Goal: Task Accomplishment & Management: Use online tool/utility

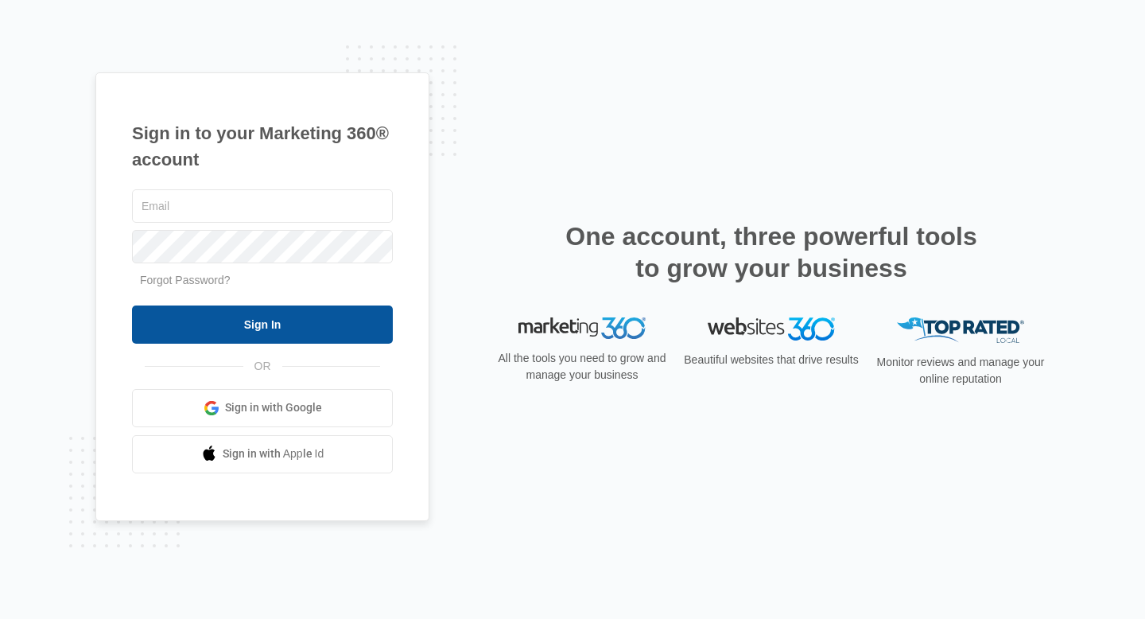
type input "[EMAIL_ADDRESS][DOMAIN_NAME]"
click at [236, 323] on input "Sign In" at bounding box center [262, 324] width 261 height 38
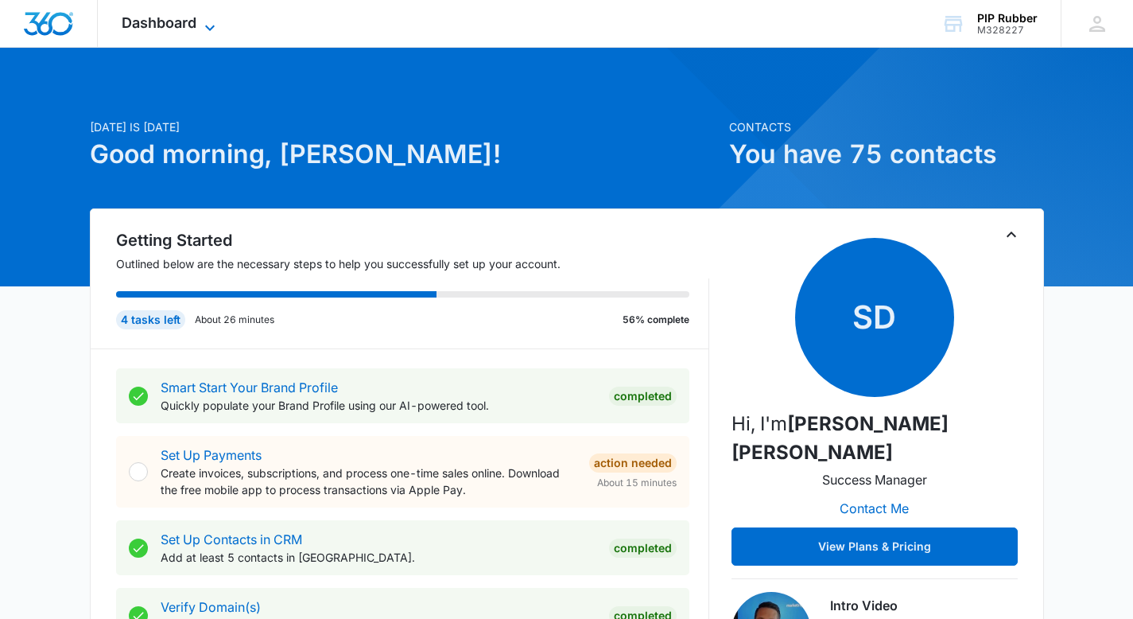
click at [202, 30] on icon at bounding box center [209, 27] width 19 height 19
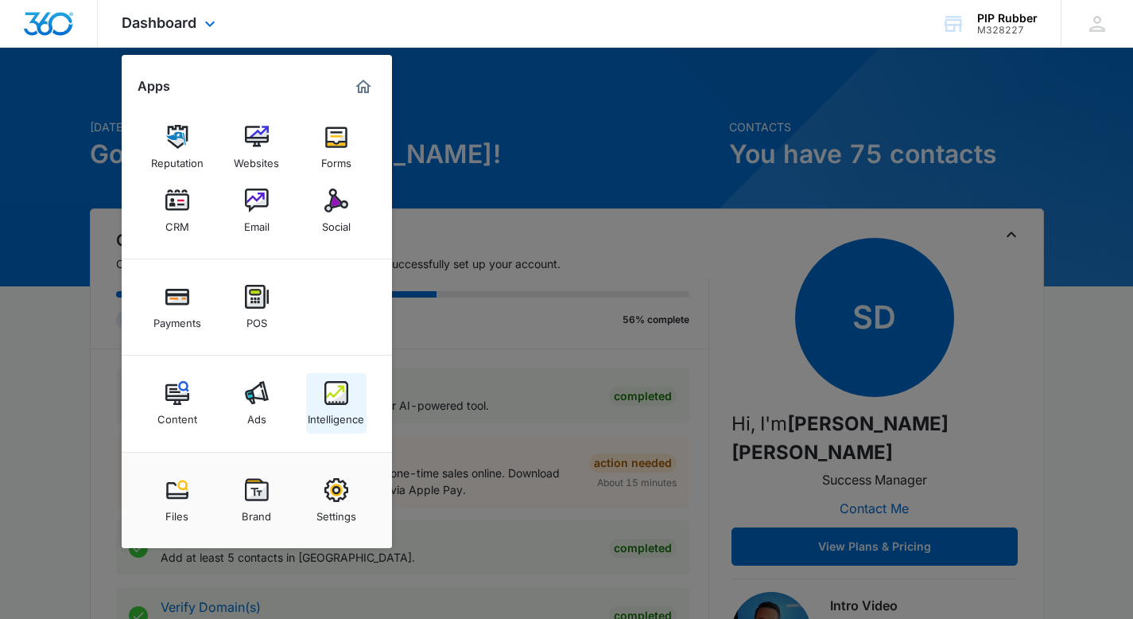
click at [331, 396] on img at bounding box center [336, 393] width 24 height 24
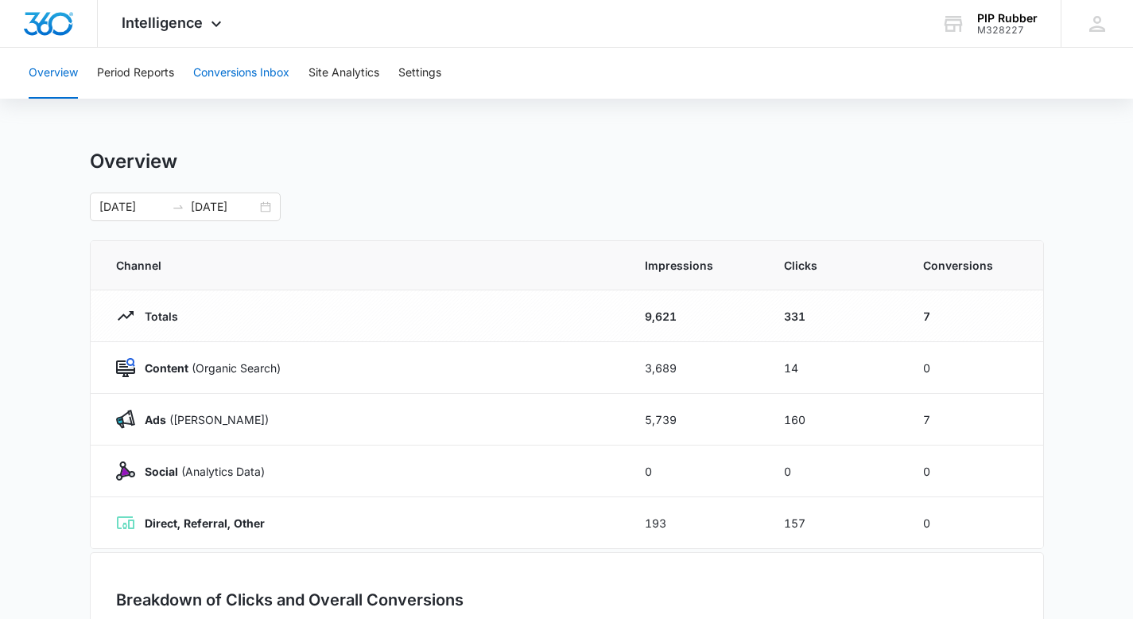
click at [265, 72] on button "Conversions Inbox" at bounding box center [241, 73] width 96 height 51
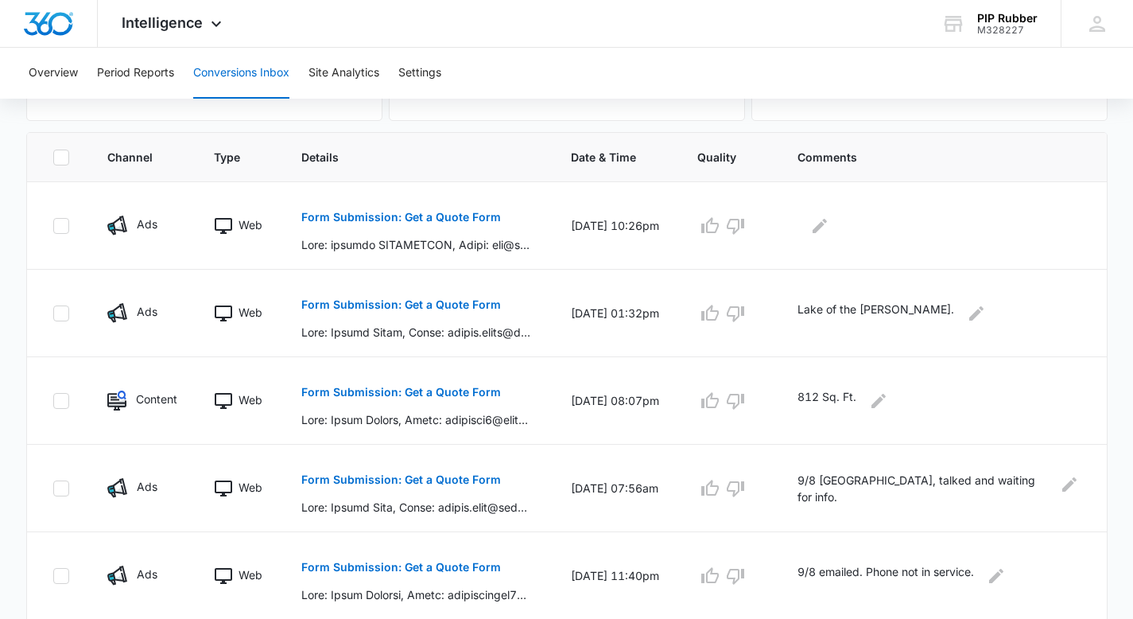
scroll to position [341, 0]
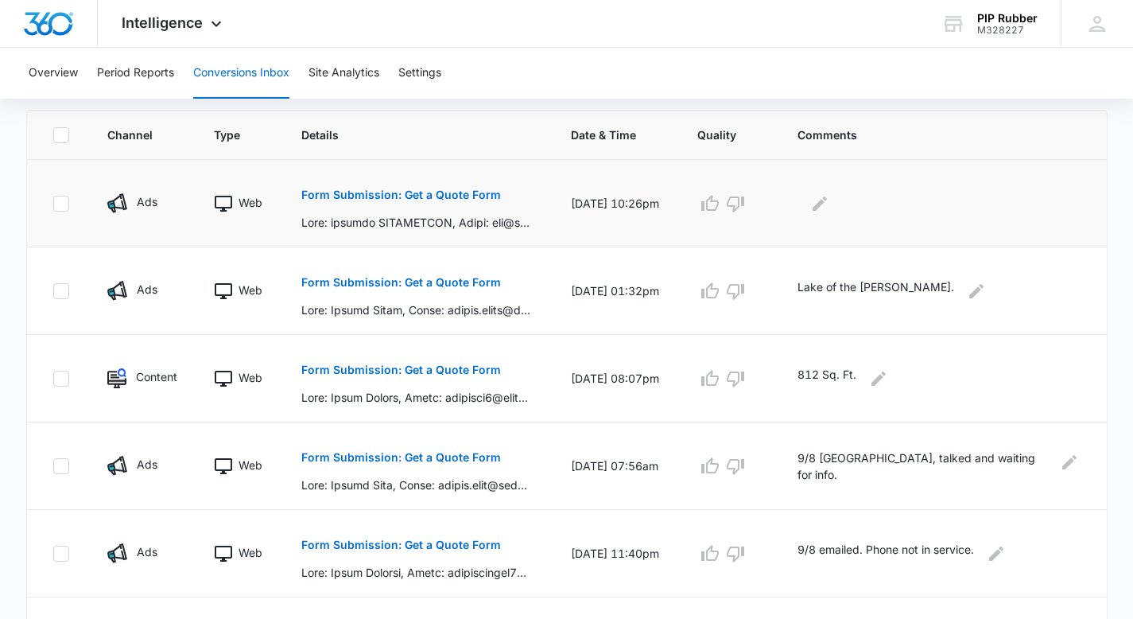
click at [409, 191] on p "Form Submission: Get a Quote Form" at bounding box center [401, 194] width 200 height 11
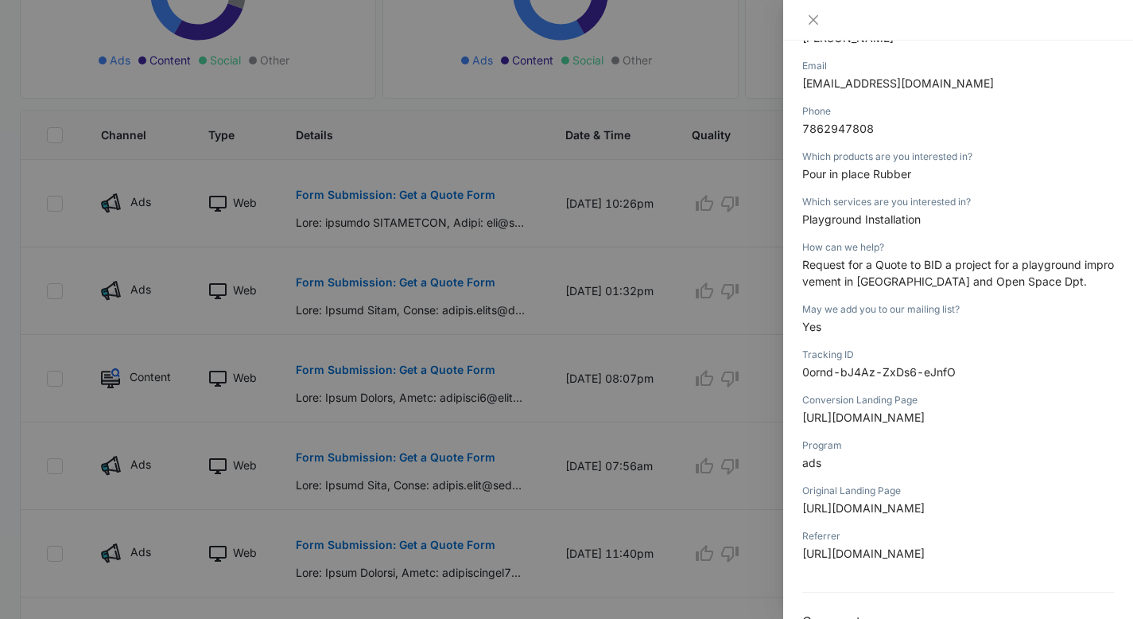
scroll to position [252, 0]
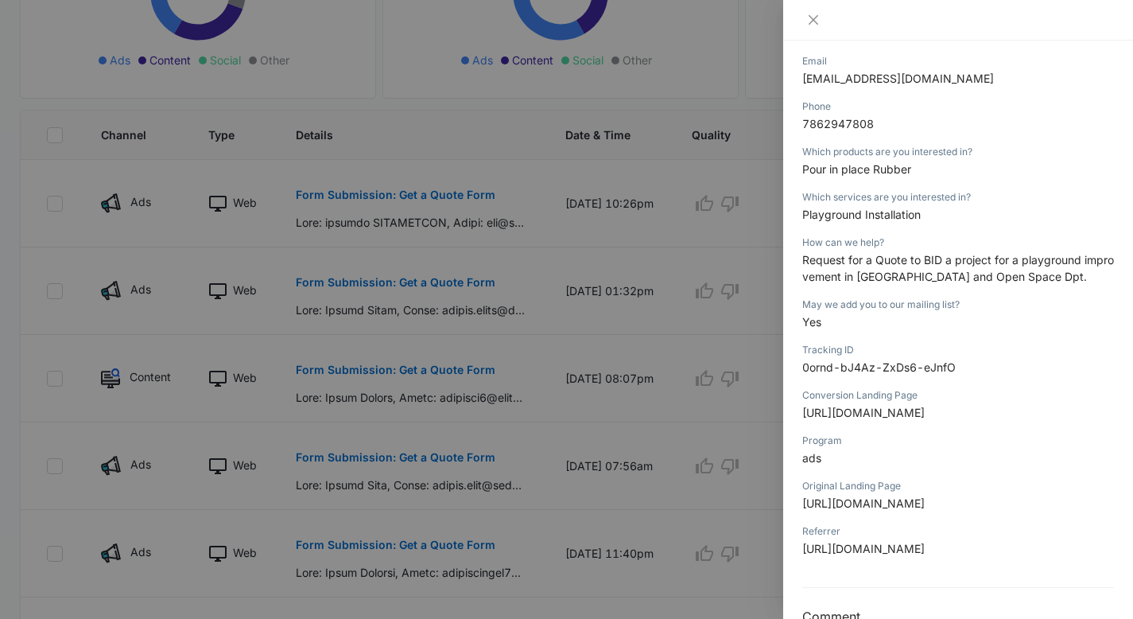
click at [539, 212] on div at bounding box center [566, 309] width 1133 height 619
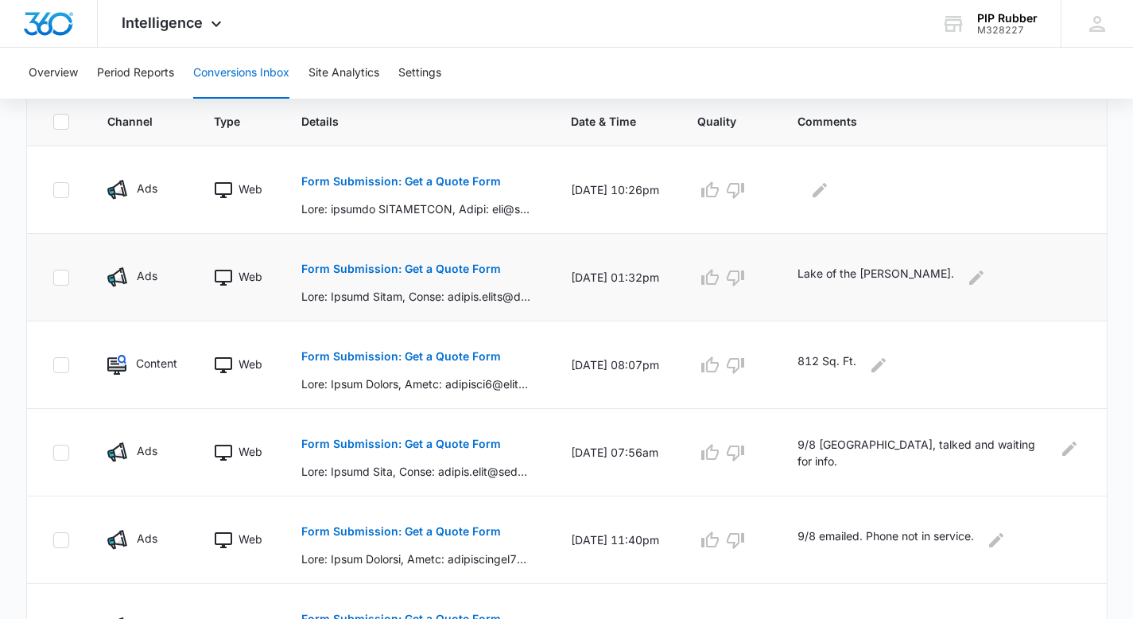
scroll to position [359, 0]
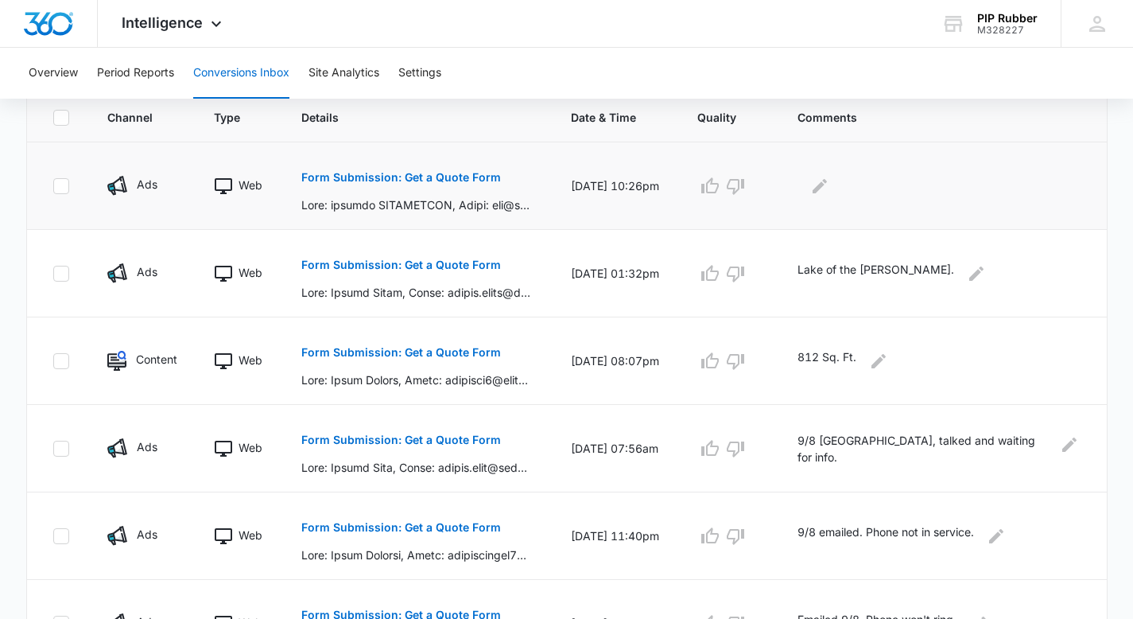
click at [457, 184] on button "Form Submission: Get a Quote Form" at bounding box center [401, 177] width 200 height 38
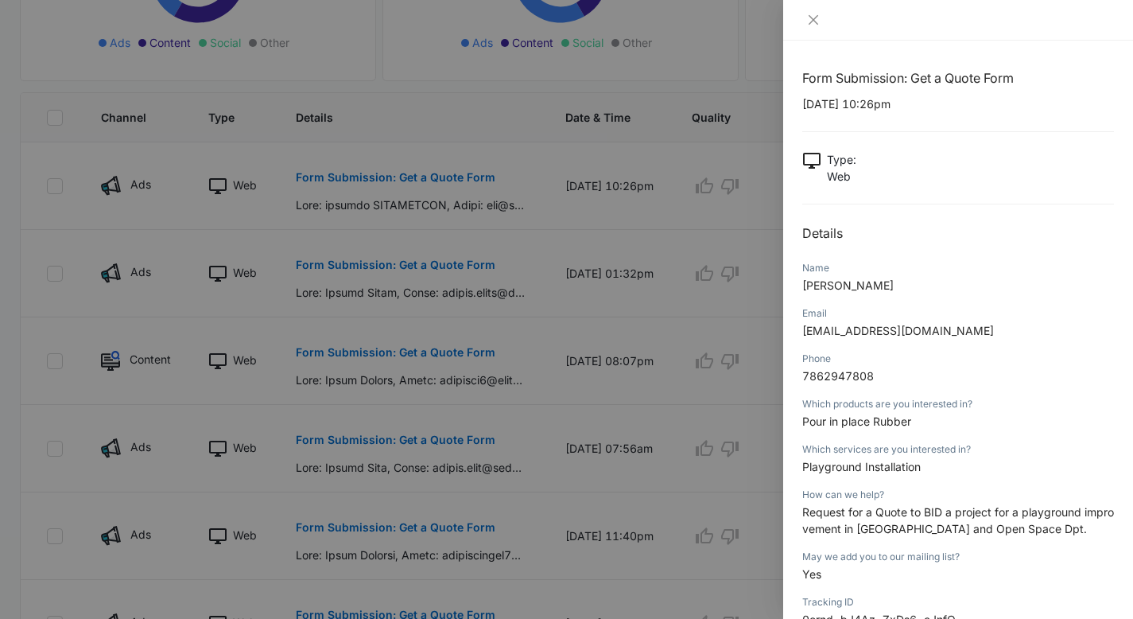
click at [456, 282] on div at bounding box center [566, 309] width 1133 height 619
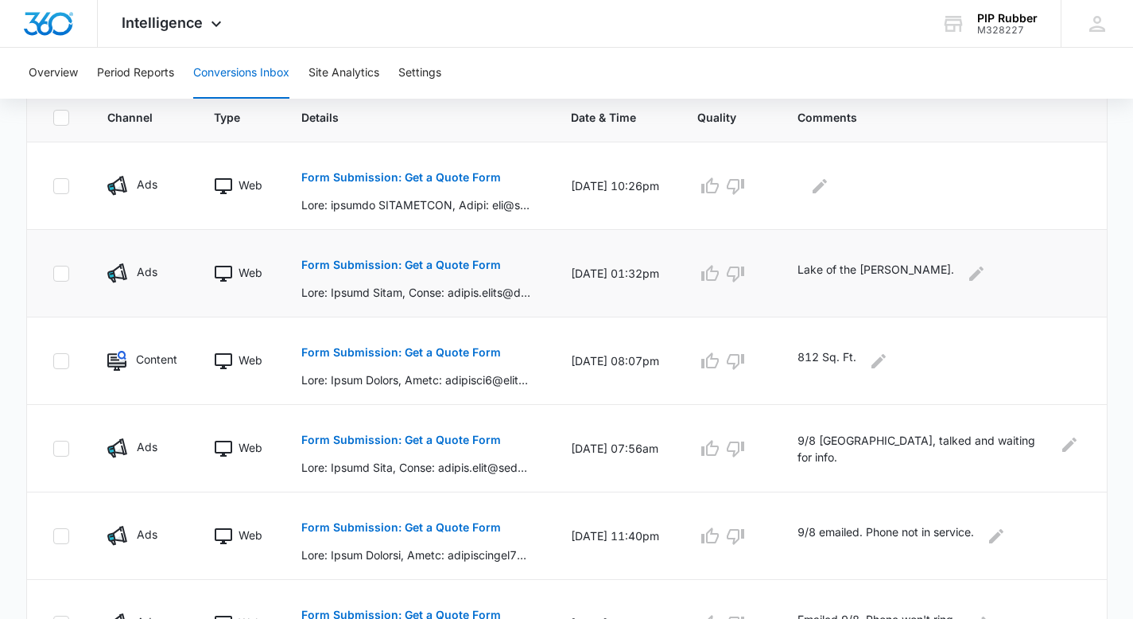
click at [438, 267] on p "Form Submission: Get a Quote Form" at bounding box center [401, 264] width 200 height 11
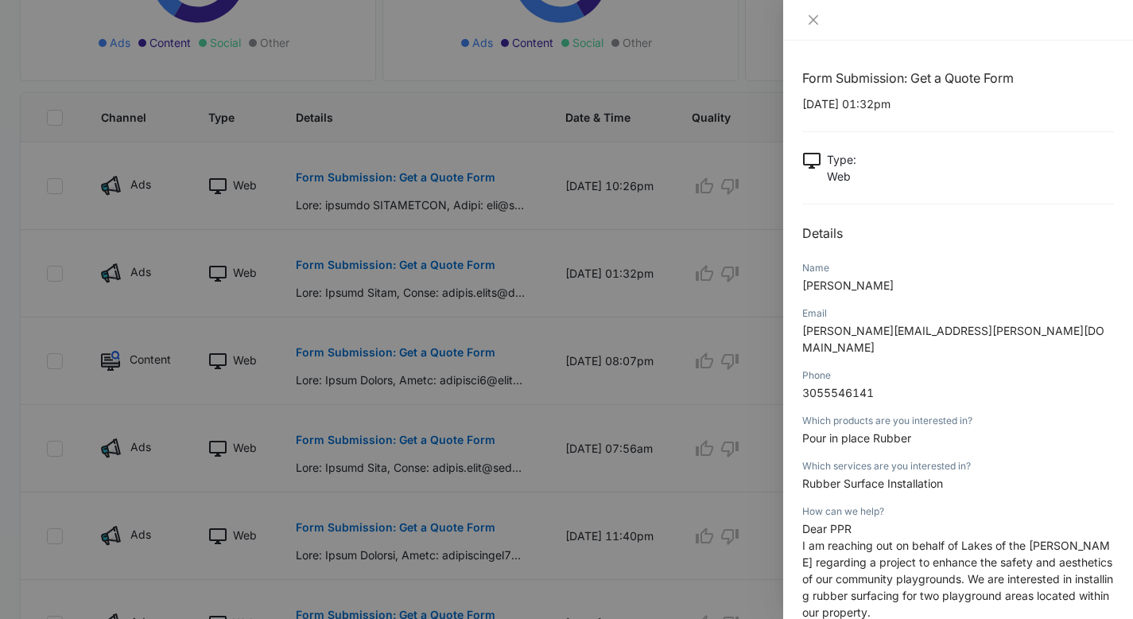
click at [499, 361] on div at bounding box center [566, 309] width 1133 height 619
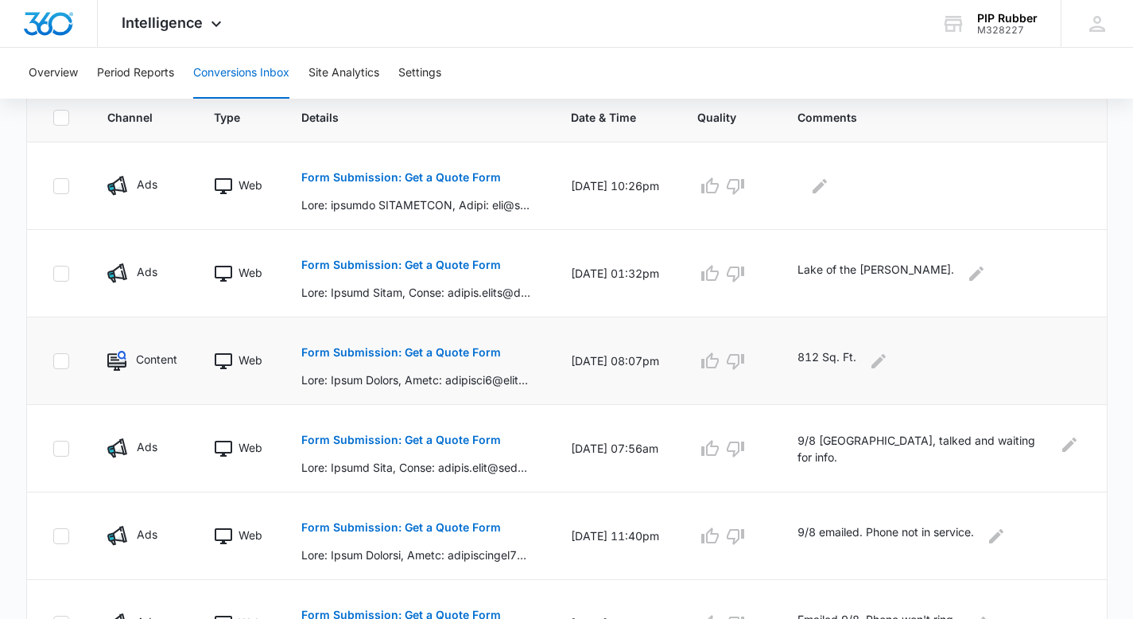
click at [443, 349] on p "Form Submission: Get a Quote Form" at bounding box center [401, 352] width 200 height 11
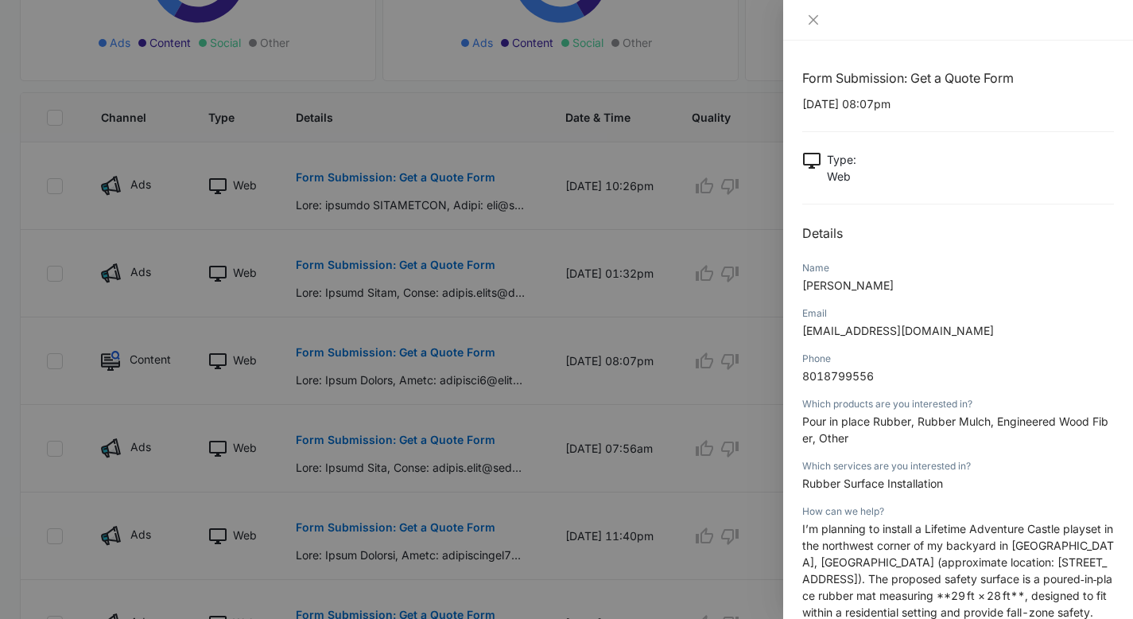
click at [539, 356] on div at bounding box center [566, 309] width 1133 height 619
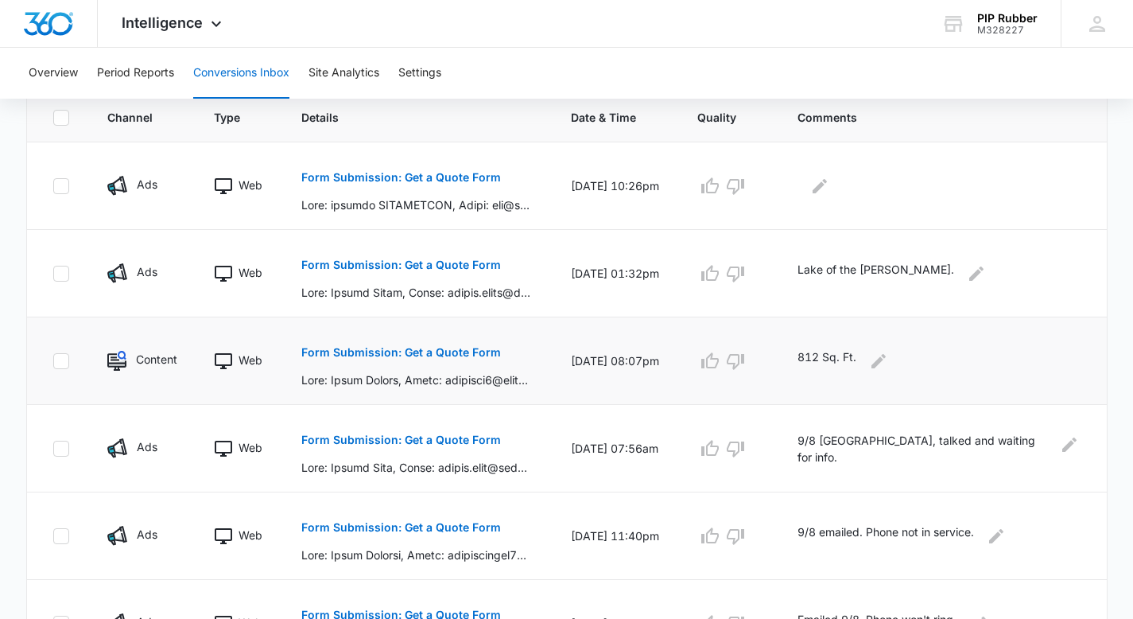
click at [448, 350] on p "Form Submission: Get a Quote Form" at bounding box center [401, 352] width 200 height 11
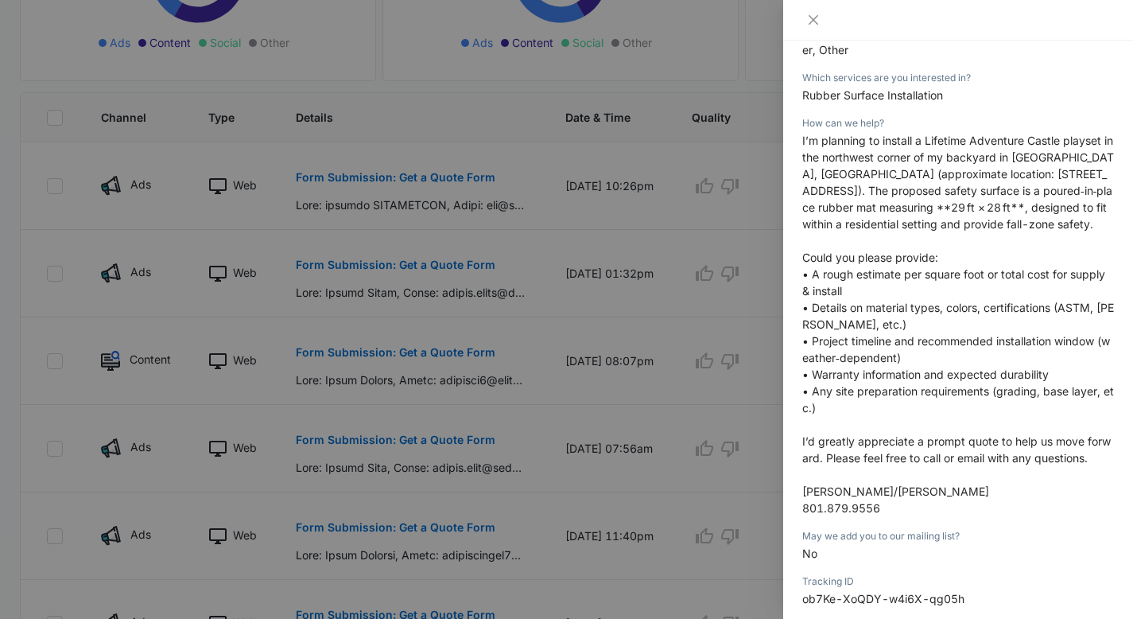
scroll to position [390, 0]
drag, startPoint x: 934, startPoint y: 173, endPoint x: 856, endPoint y: 188, distance: 78.6
click at [856, 188] on span "I’m planning to install a Lifetime Adventure Castle playset in the northwest co…" at bounding box center [958, 180] width 312 height 97
copy span "5176 W 2505 S, Salt Lake City, UT 84129"
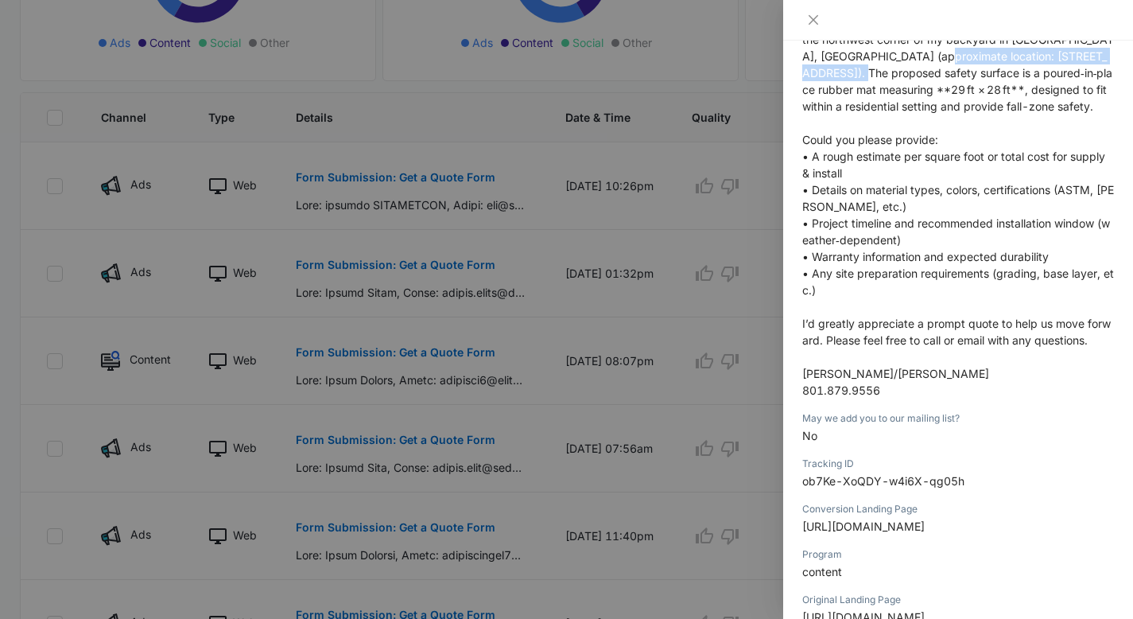
scroll to position [510, 0]
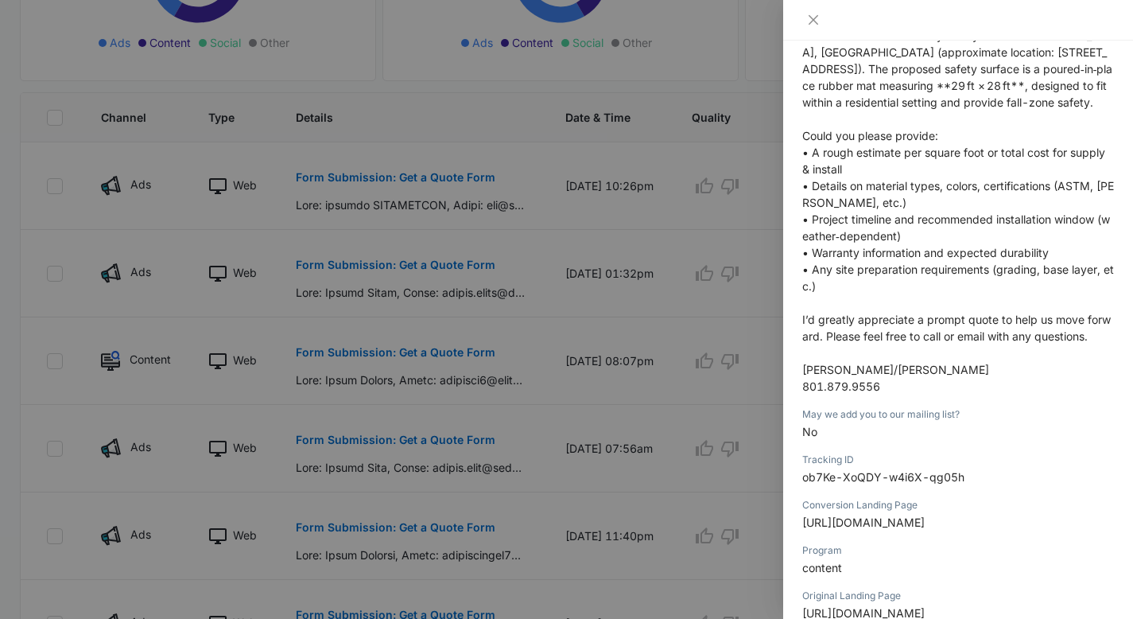
click at [496, 291] on div at bounding box center [566, 309] width 1133 height 619
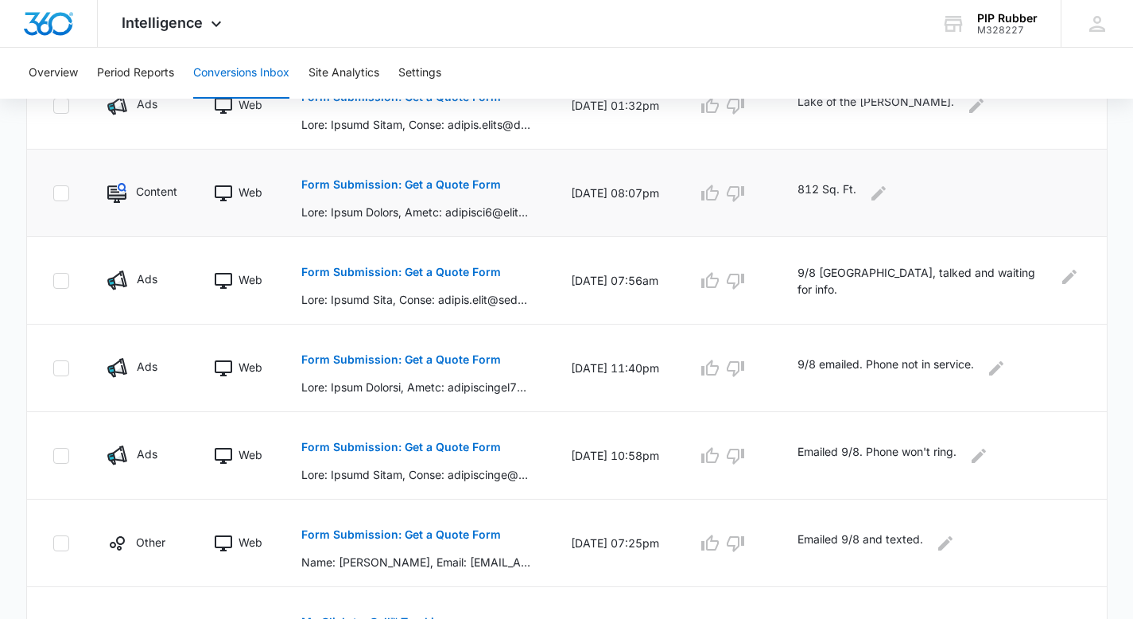
scroll to position [539, 0]
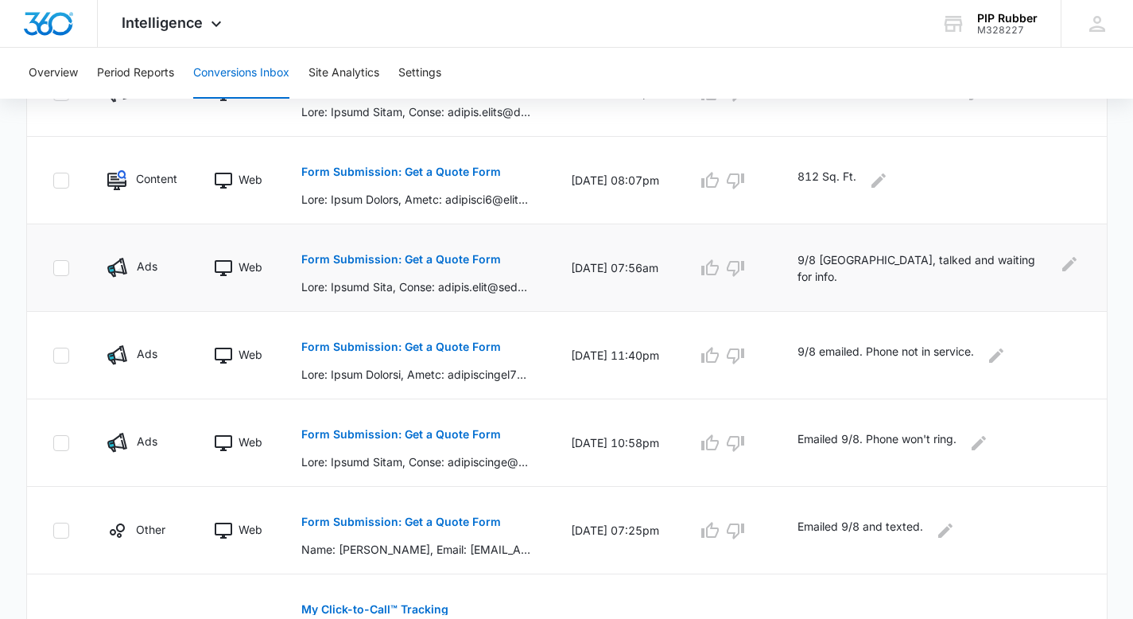
click at [432, 255] on p "Form Submission: Get a Quote Form" at bounding box center [401, 259] width 200 height 11
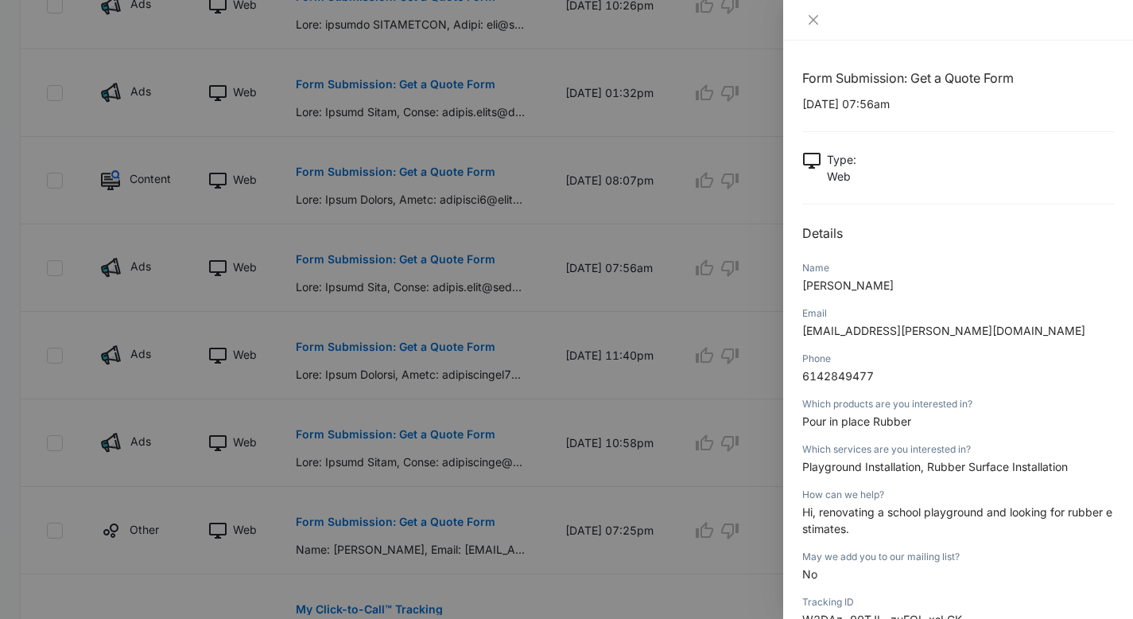
click at [563, 235] on div at bounding box center [566, 309] width 1133 height 619
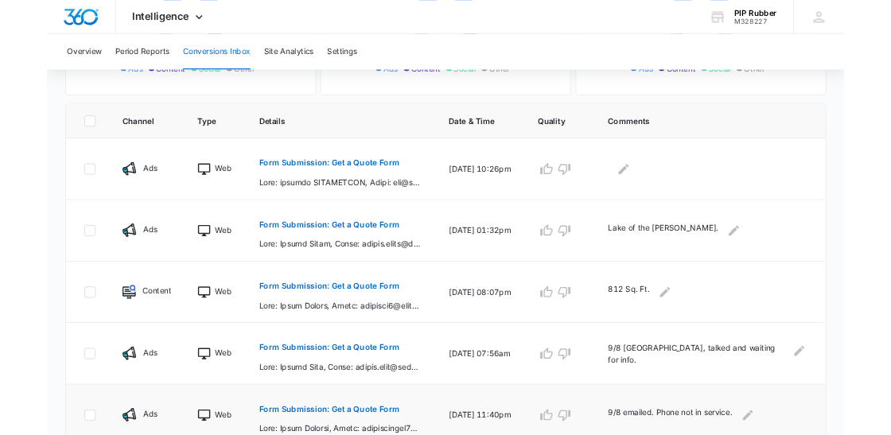
scroll to position [316, 0]
